Goal: Task Accomplishment & Management: Complete application form

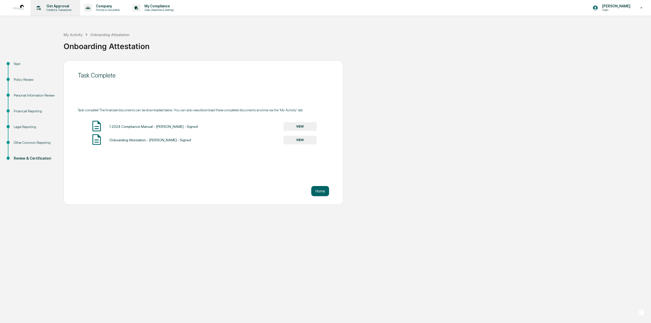
click at [50, 5] on p "Get Approval" at bounding box center [58, 6] width 32 height 4
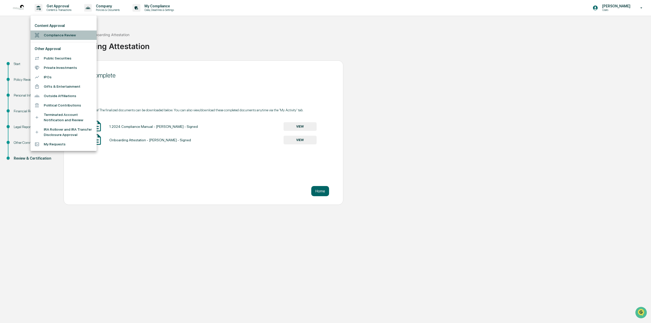
click at [51, 35] on li "Compliance Review" at bounding box center [64, 35] width 66 height 9
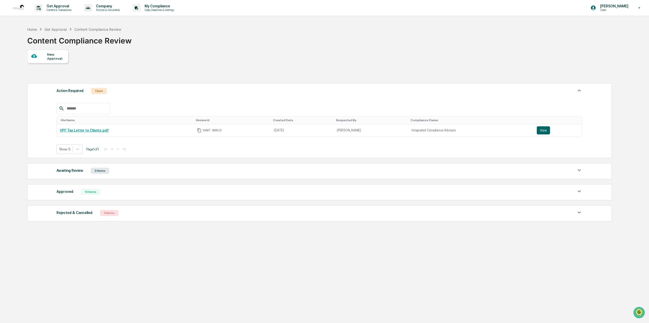
click at [57, 52] on div "New Approval" at bounding box center [47, 57] width 41 height 14
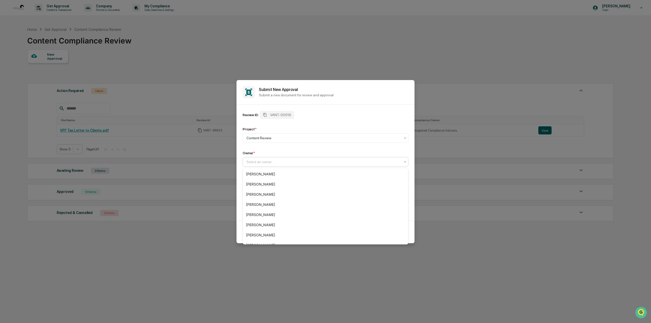
click at [278, 163] on div at bounding box center [323, 161] width 154 height 5
click at [271, 240] on div "Compliance Group: Integrated Compliance Advisors" at bounding box center [325, 240] width 165 height 10
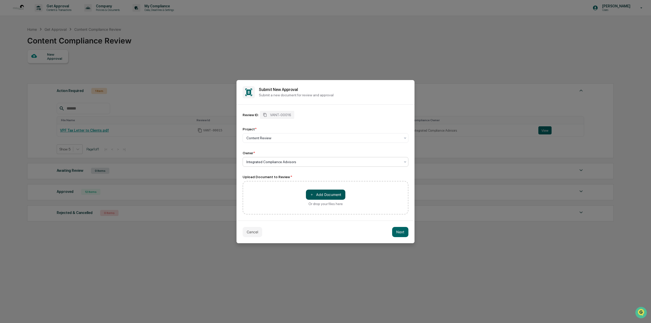
click at [330, 191] on button "＋ Add Document" at bounding box center [325, 195] width 39 height 10
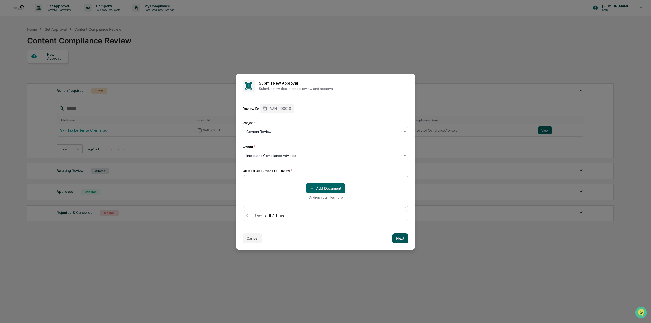
click at [403, 237] on button "Next" at bounding box center [400, 238] width 16 height 10
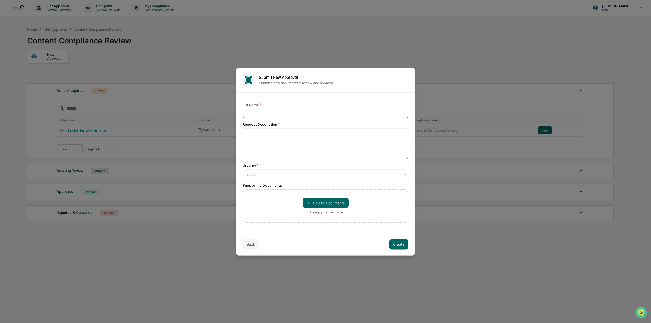
click at [272, 115] on input at bounding box center [326, 113] width 166 height 9
type input "**********"
click at [260, 133] on textarea "**********" at bounding box center [326, 143] width 166 height 31
type textarea "**********"
click at [296, 175] on div at bounding box center [323, 174] width 154 height 5
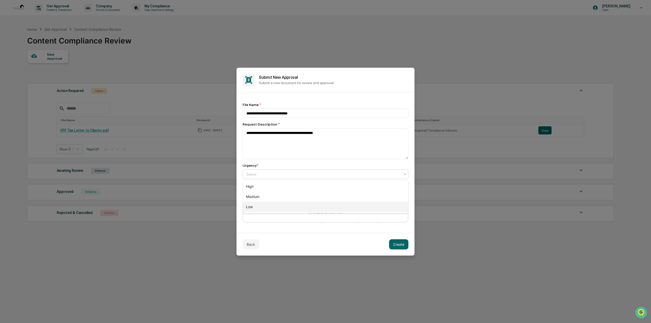
click at [250, 198] on div "Medium" at bounding box center [325, 197] width 165 height 10
click at [401, 239] on div "Back Create" at bounding box center [326, 244] width 178 height 23
click at [258, 175] on div at bounding box center [323, 174] width 154 height 5
click at [253, 208] on div "Low" at bounding box center [325, 207] width 165 height 10
click at [401, 243] on button "Create" at bounding box center [398, 244] width 19 height 10
